Goal: Task Accomplishment & Management: Manage account settings

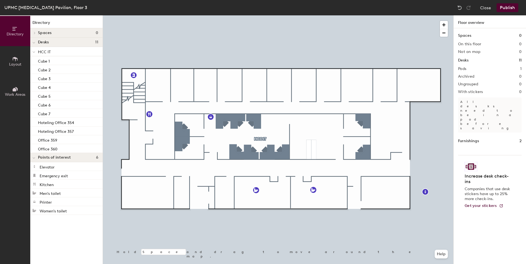
click at [510, 10] on button "Publish" at bounding box center [507, 7] width 22 height 9
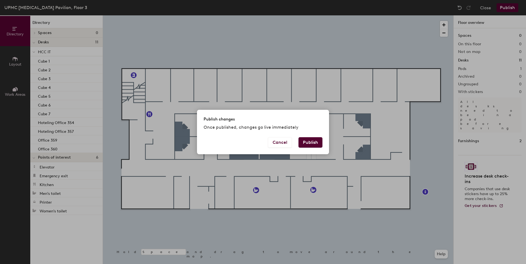
click at [281, 59] on div "Publish changes Once published, changes go live immediately Cancel Publish" at bounding box center [263, 132] width 526 height 264
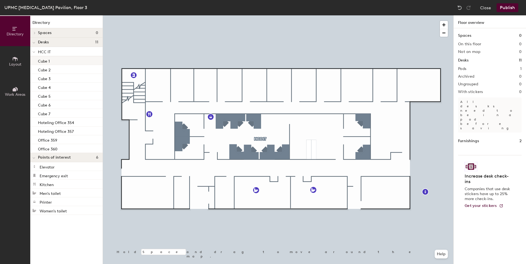
click at [48, 62] on p "Cube 1" at bounding box center [44, 60] width 12 height 6
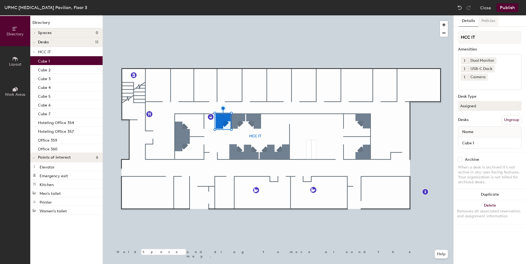
click at [490, 19] on button "Policies" at bounding box center [488, 20] width 20 height 11
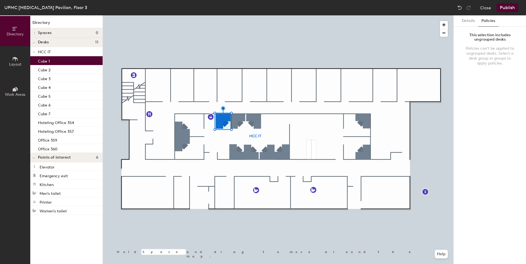
click at [53, 53] on p "HCC IT" at bounding box center [68, 51] width 60 height 7
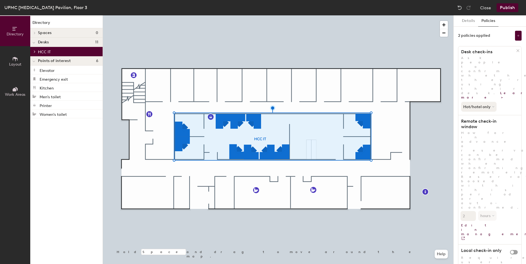
click at [511, 10] on button "Publish" at bounding box center [507, 7] width 22 height 9
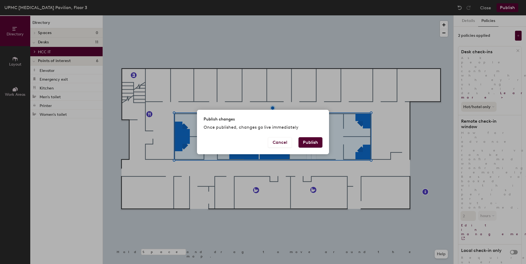
click at [307, 142] on button "Publish" at bounding box center [310, 142] width 24 height 10
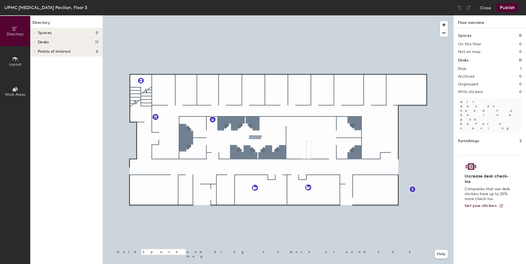
click at [57, 42] on h4 "Desks 11" at bounding box center [68, 42] width 60 height 4
click at [45, 51] on span "HCC IT" at bounding box center [44, 52] width 13 height 5
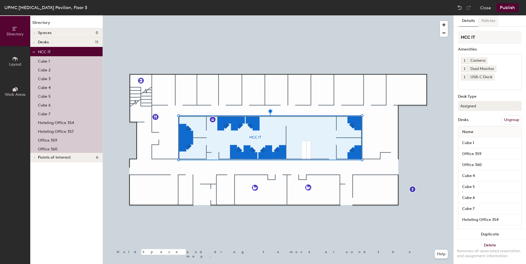
click at [487, 19] on button "Policies" at bounding box center [488, 20] width 20 height 11
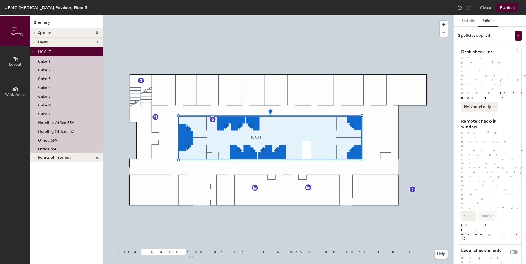
click at [488, 102] on button "Hot/hotel only" at bounding box center [479, 107] width 37 height 10
click at [473, 20] on button "Details" at bounding box center [468, 20] width 20 height 11
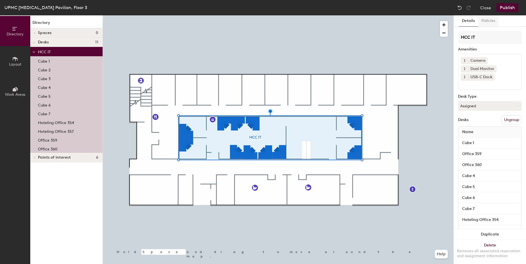
click at [492, 21] on button "Policies" at bounding box center [488, 20] width 20 height 11
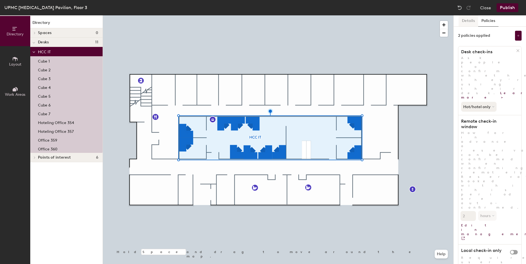
click at [472, 21] on button "Details" at bounding box center [468, 20] width 20 height 11
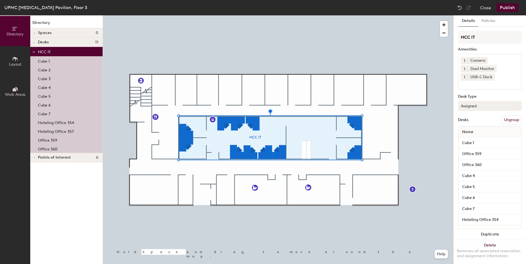
click at [511, 106] on button "Assigned" at bounding box center [490, 106] width 64 height 10
click at [480, 139] on div "Hoteled" at bounding box center [485, 140] width 55 height 8
click at [505, 8] on button "Publish" at bounding box center [507, 7] width 22 height 9
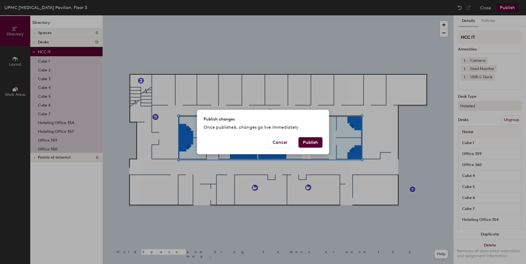
click at [307, 143] on button "Publish" at bounding box center [310, 142] width 24 height 10
